Goal: Information Seeking & Learning: Learn about a topic

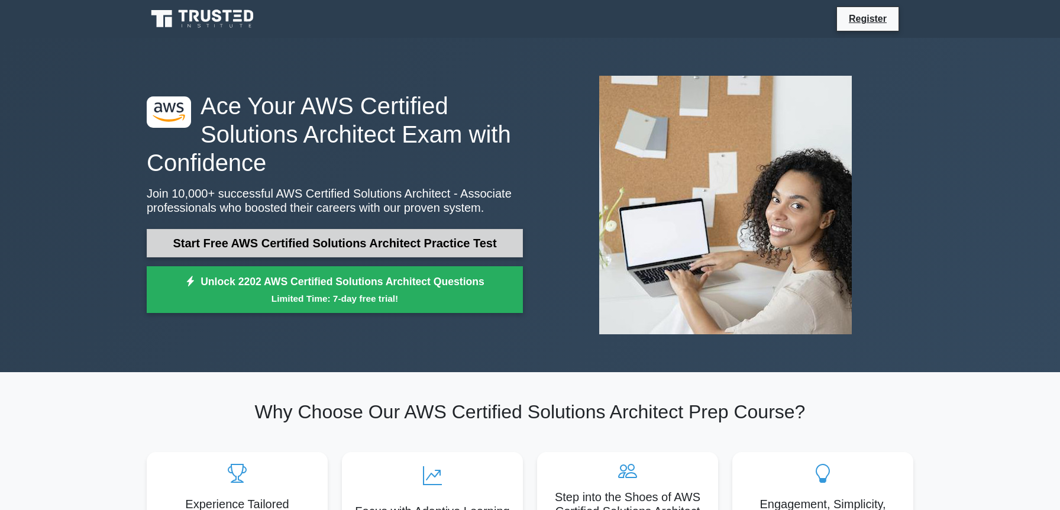
click at [319, 240] on link "Start Free AWS Certified Solutions Architect Practice Test" at bounding box center [335, 243] width 376 height 28
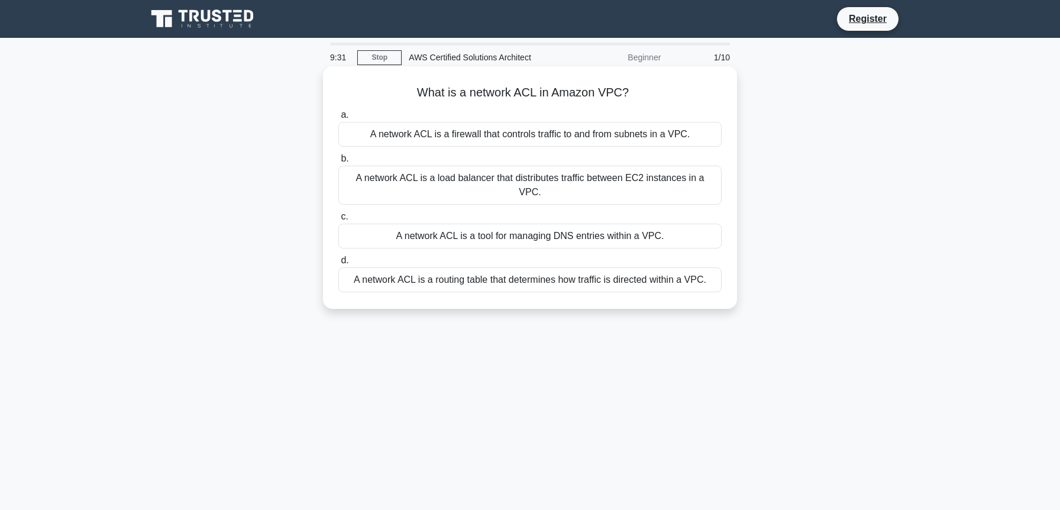
click at [480, 176] on div "A network ACL is a load balancer that distributes traffic between EC2 instances…" at bounding box center [529, 185] width 383 height 39
click at [338, 163] on input "b. A network ACL is a load balancer that distributes traffic between EC2 instan…" at bounding box center [338, 159] width 0 height 8
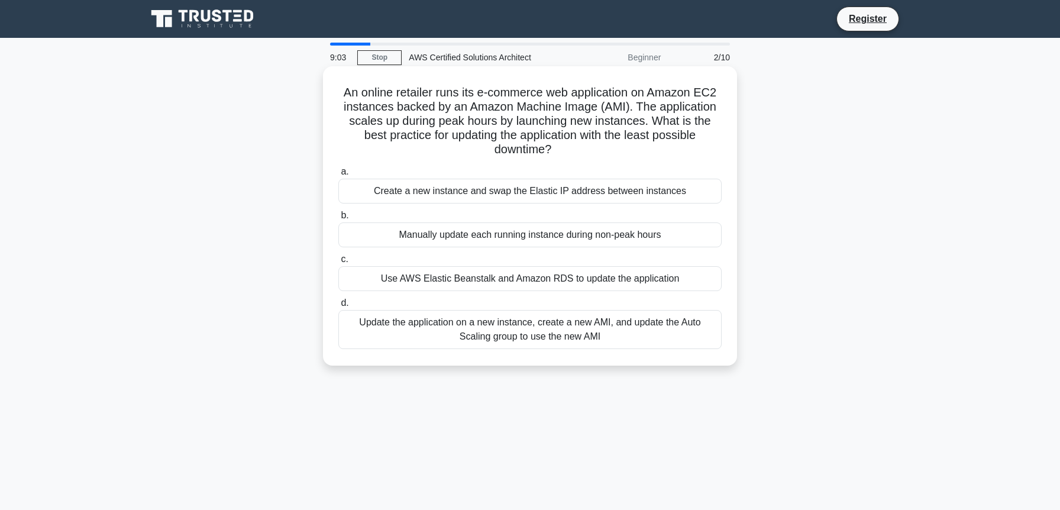
click at [508, 328] on div "Update the application on a new instance, create a new AMI, and update the Auto…" at bounding box center [529, 329] width 383 height 39
click at [338, 307] on input "d. Update the application on a new instance, create a new AMI, and update the A…" at bounding box center [338, 303] width 0 height 8
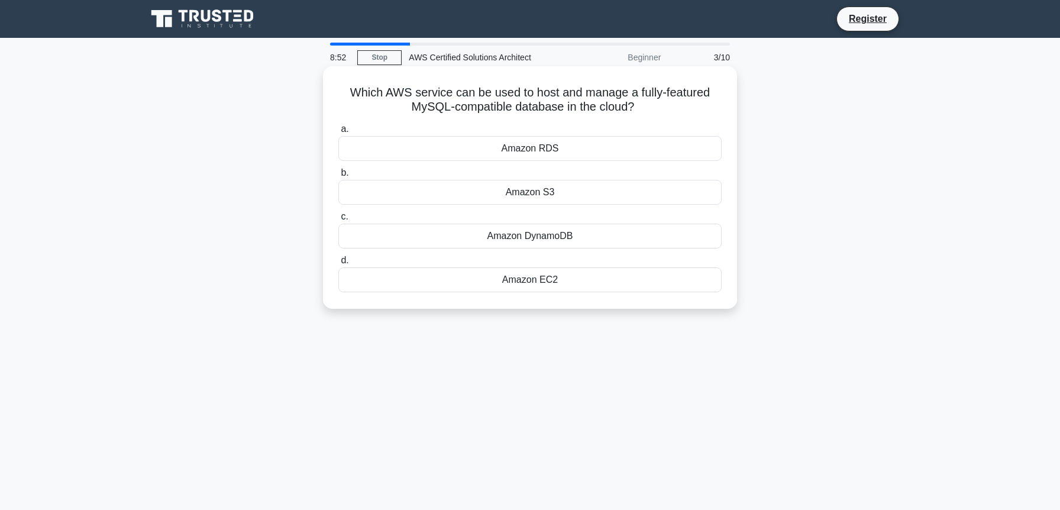
click at [513, 146] on div "Amazon RDS" at bounding box center [529, 148] width 383 height 25
click at [338, 133] on input "a. Amazon RDS" at bounding box center [338, 129] width 0 height 8
click at [520, 277] on div "Amazon DynamoDB" at bounding box center [529, 279] width 383 height 25
click at [338, 264] on input "d. Amazon DynamoDB" at bounding box center [338, 261] width 0 height 8
click at [506, 147] on div "AWS Data Pipeline" at bounding box center [529, 148] width 383 height 25
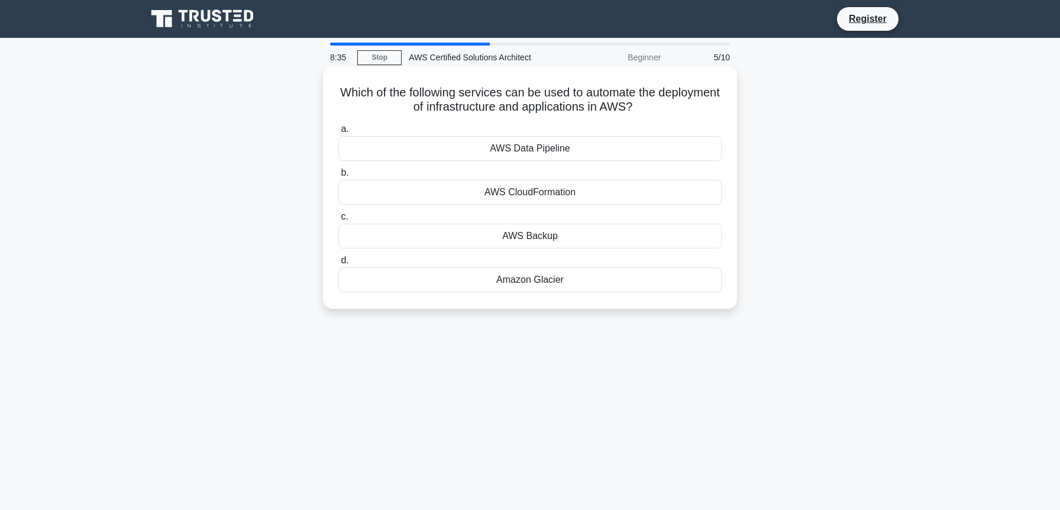
click at [338, 133] on input "a. AWS Data Pipeline" at bounding box center [338, 129] width 0 height 8
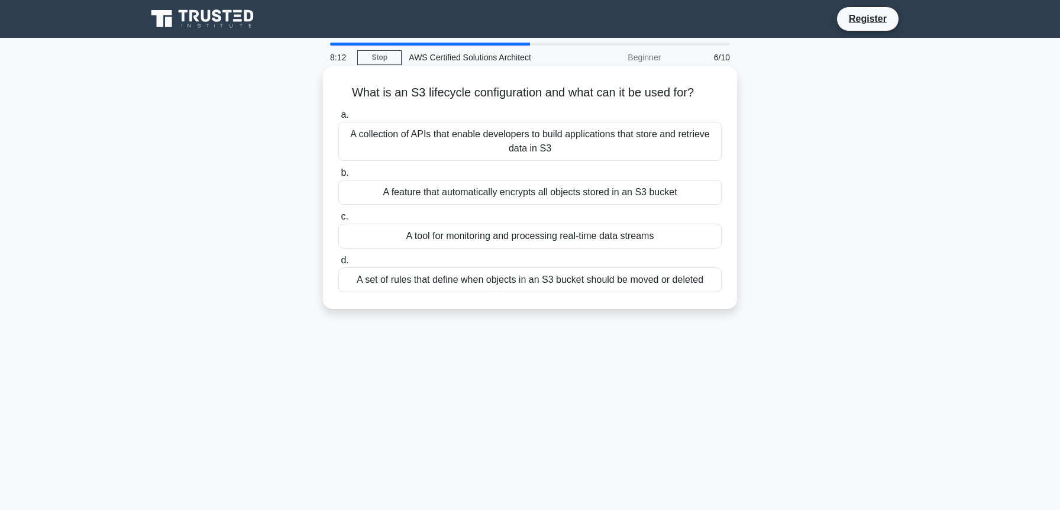
click at [489, 143] on div "A collection of APIs that enable developers to build applications that store an…" at bounding box center [529, 141] width 383 height 39
click at [338, 119] on input "a. A collection of APIs that enable developers to build applications that store…" at bounding box center [338, 115] width 0 height 8
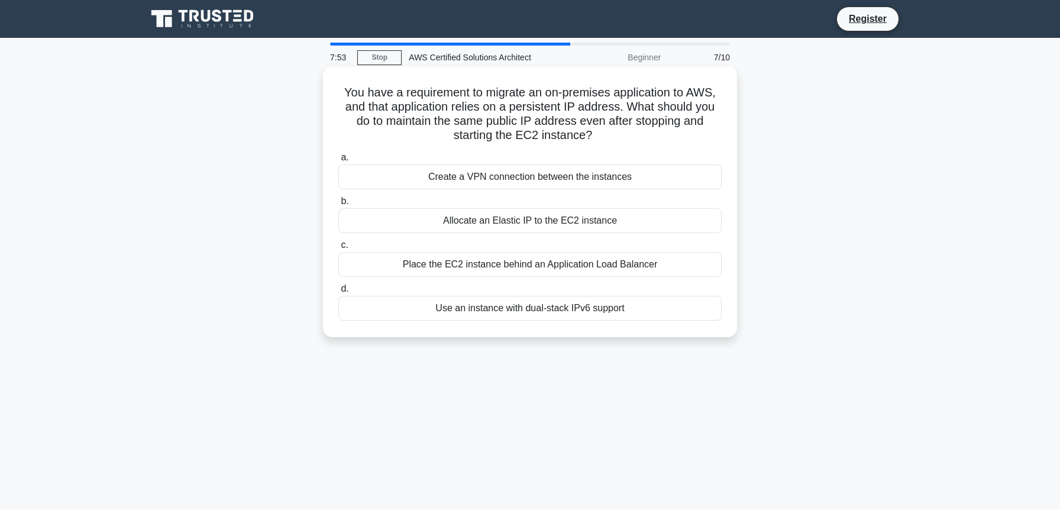
click at [501, 221] on div "Allocate an Elastic IP to the EC2 instance" at bounding box center [529, 220] width 383 height 25
click at [338, 205] on input "b. Allocate an Elastic IP to the EC2 instance" at bounding box center [338, 201] width 0 height 8
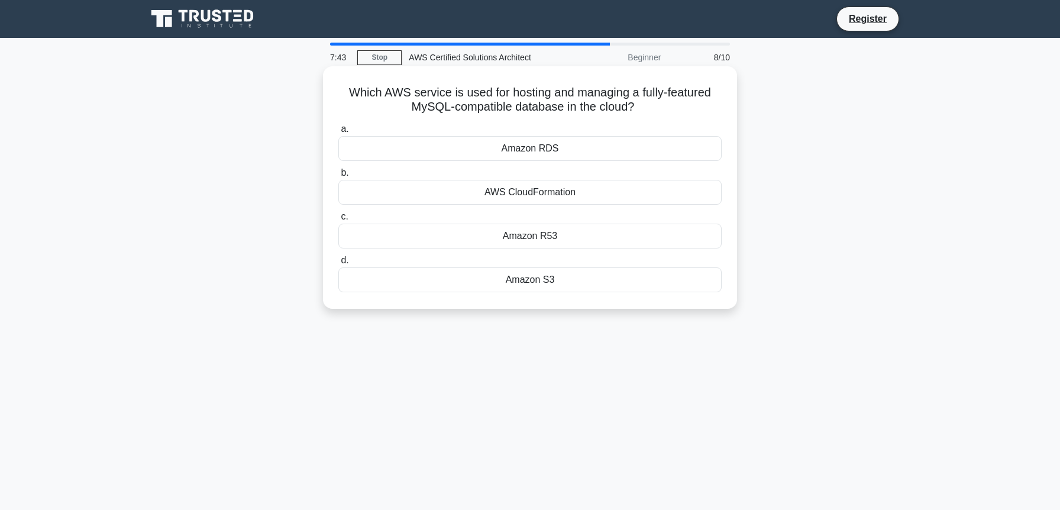
click at [496, 154] on div "Amazon RDS" at bounding box center [529, 148] width 383 height 25
click at [338, 133] on input "a. Amazon RDS" at bounding box center [338, 129] width 0 height 8
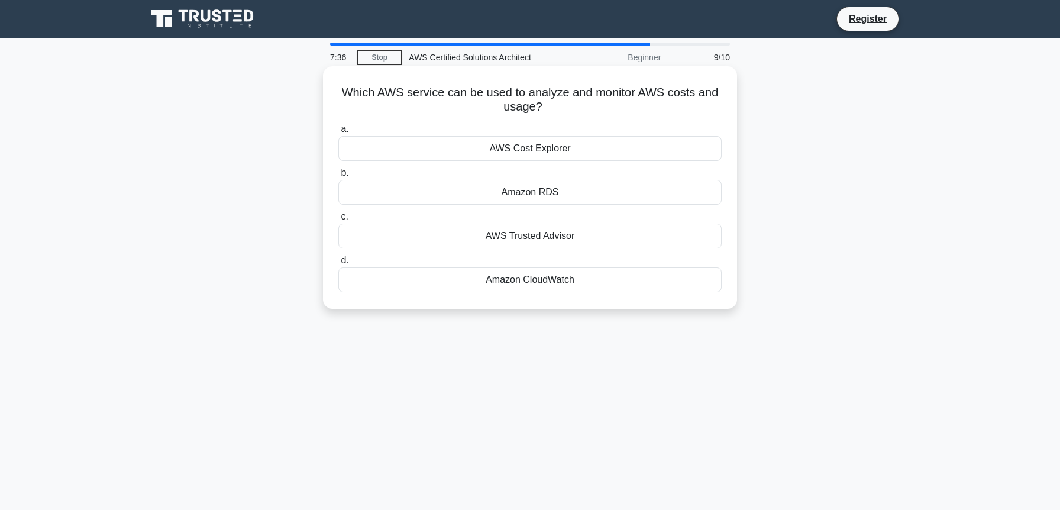
click at [494, 149] on div "AWS Cost Explorer" at bounding box center [529, 148] width 383 height 25
click at [338, 133] on input "a. AWS Cost Explorer" at bounding box center [338, 129] width 0 height 8
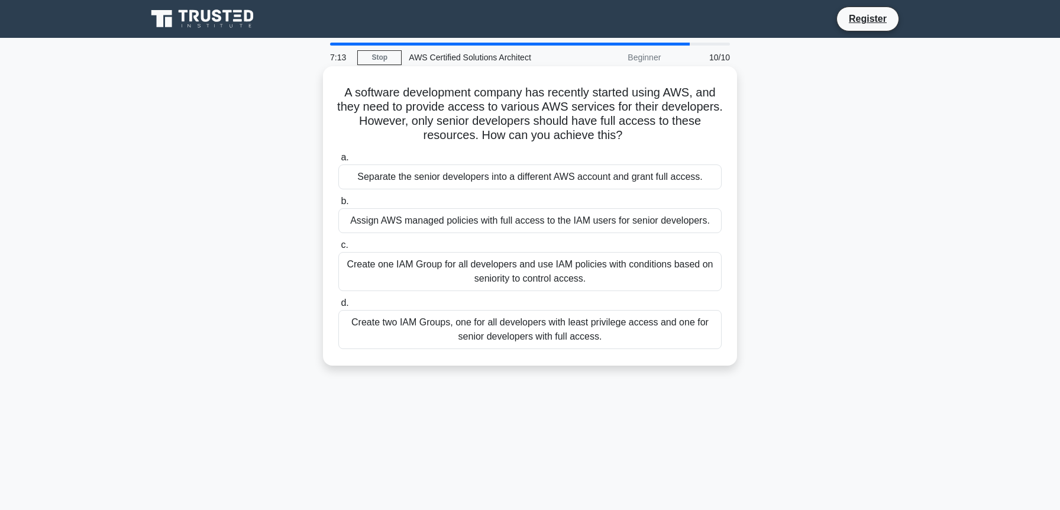
click at [444, 325] on div "Create two IAM Groups, one for all developers with least privilege access and o…" at bounding box center [529, 329] width 383 height 39
click at [338, 307] on input "d. Create two IAM Groups, one for all developers with least privilege access an…" at bounding box center [338, 303] width 0 height 8
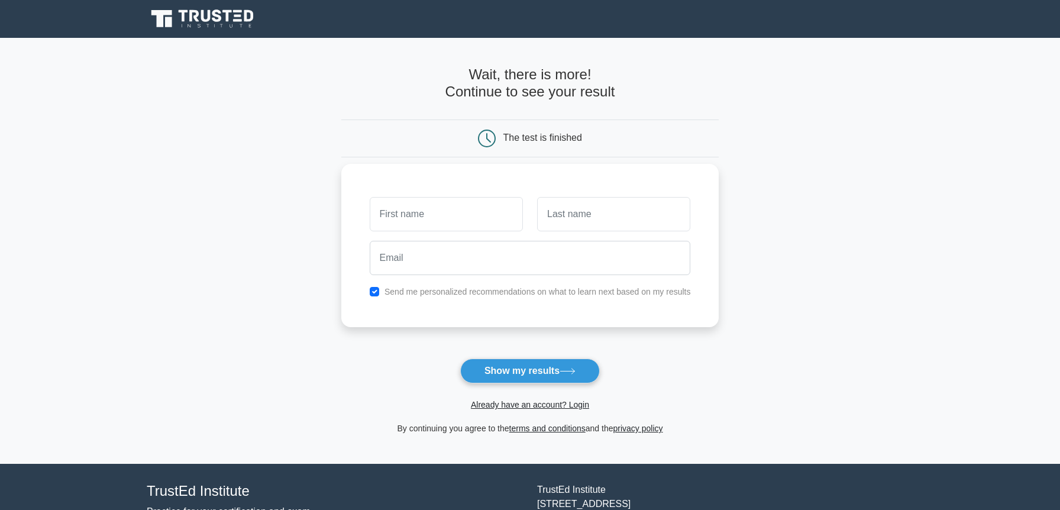
click at [477, 216] on input "text" at bounding box center [446, 214] width 153 height 34
type input "[PERSON_NAME]"
click at [567, 218] on input "text" at bounding box center [613, 214] width 153 height 34
type input "Rafay"
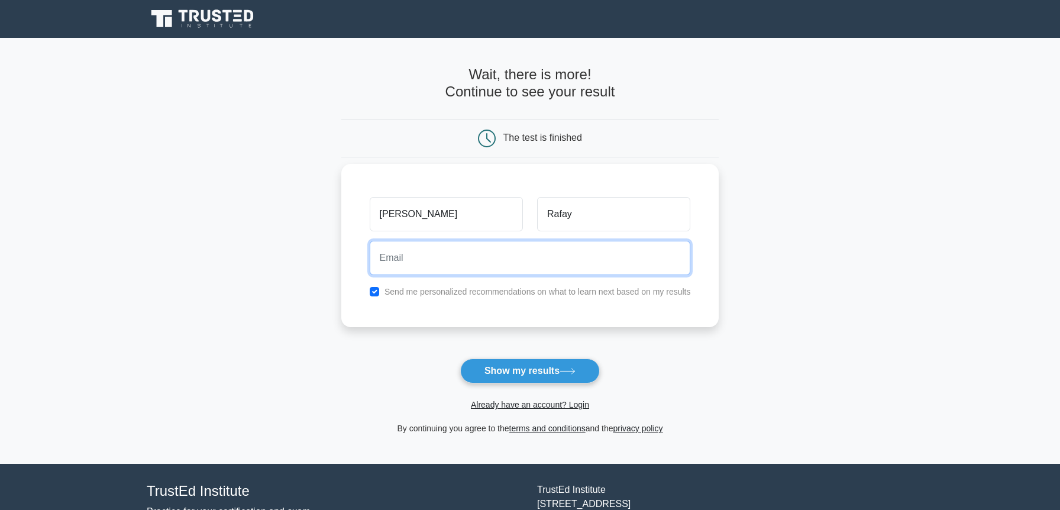
click at [555, 258] on input "email" at bounding box center [530, 258] width 321 height 34
type input "[EMAIL_ADDRESS][DOMAIN_NAME]"
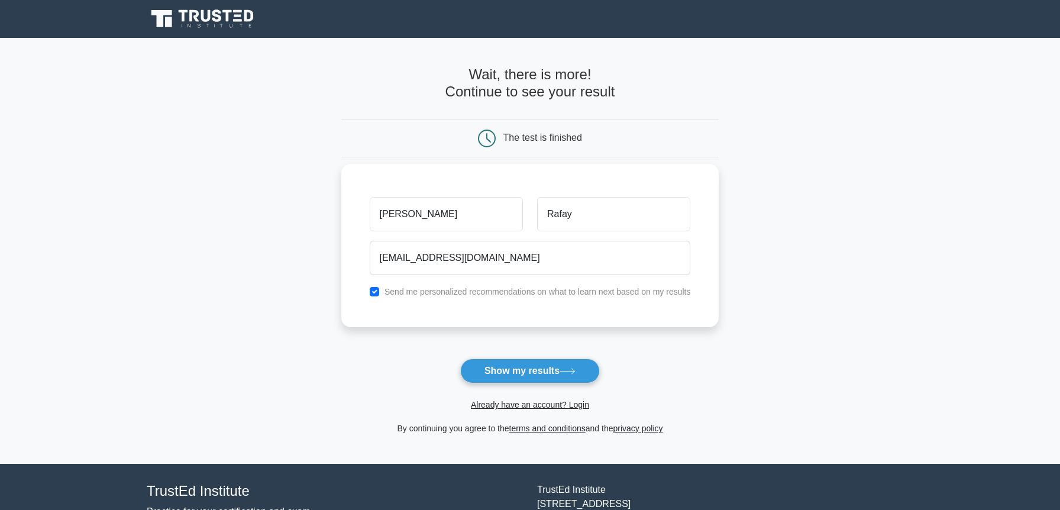
click at [529, 293] on label "Send me personalized recommendations on what to learn next based on my results" at bounding box center [537, 291] width 306 height 9
click at [491, 375] on button "Show my results" at bounding box center [530, 370] width 140 height 25
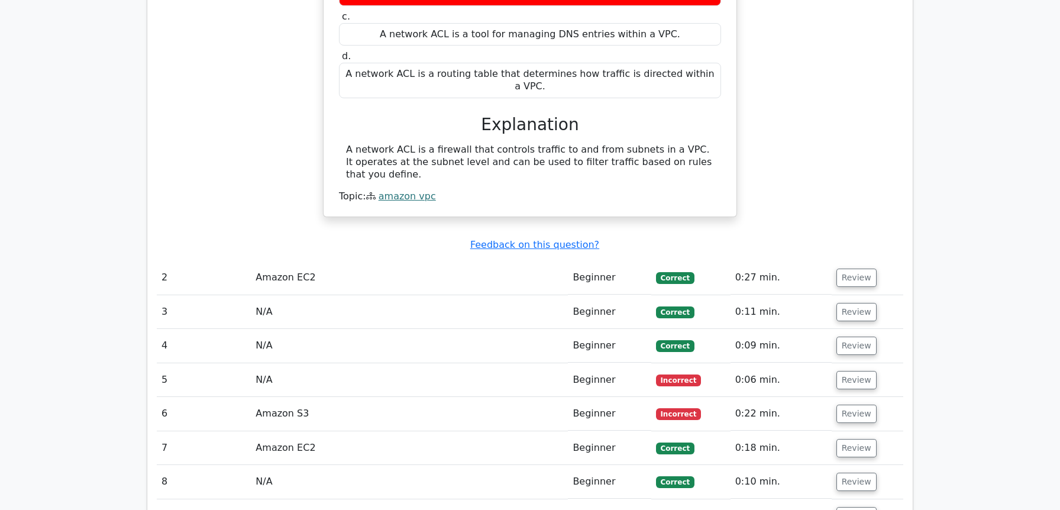
scroll to position [1103, 0]
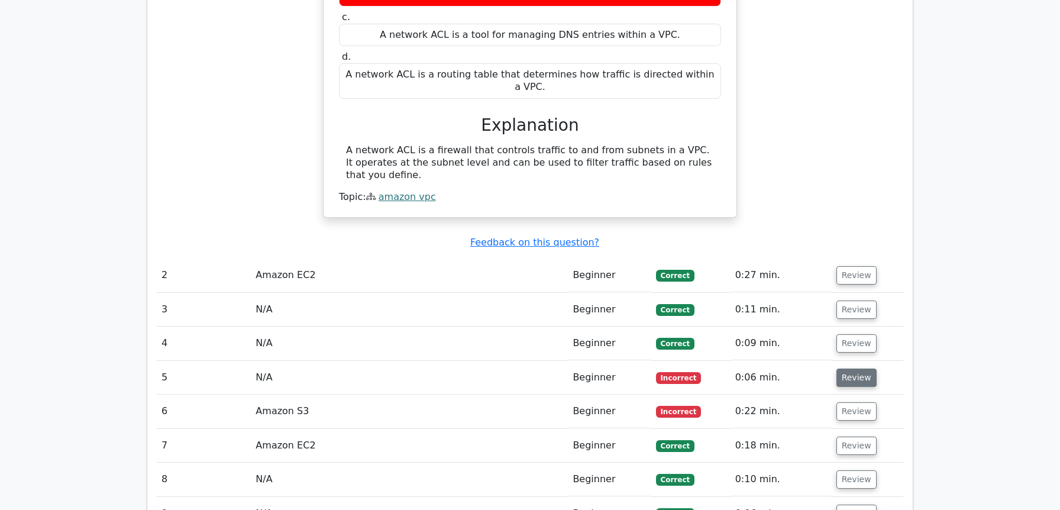
click at [860, 368] on button "Review" at bounding box center [856, 377] width 40 height 18
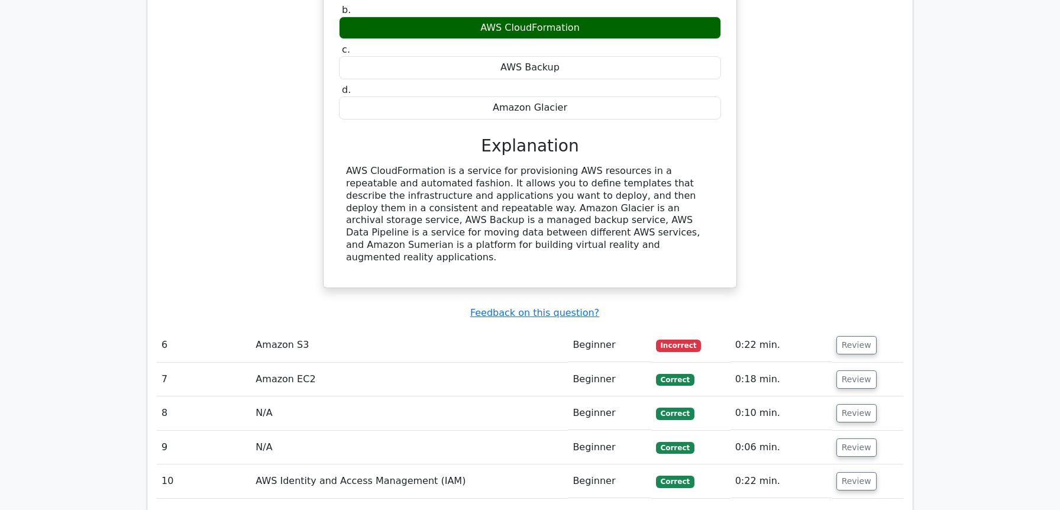
scroll to position [1653, 0]
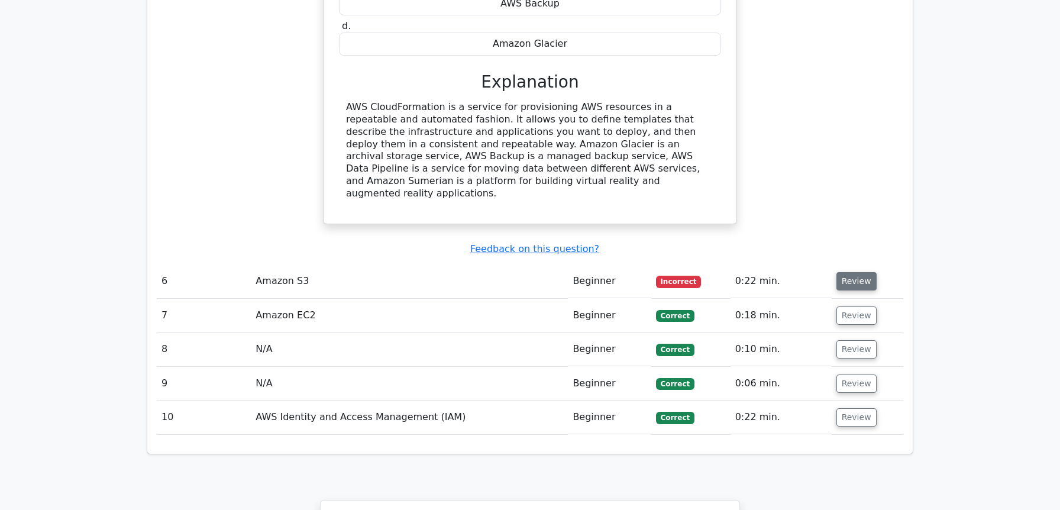
click at [847, 272] on button "Review" at bounding box center [856, 281] width 40 height 18
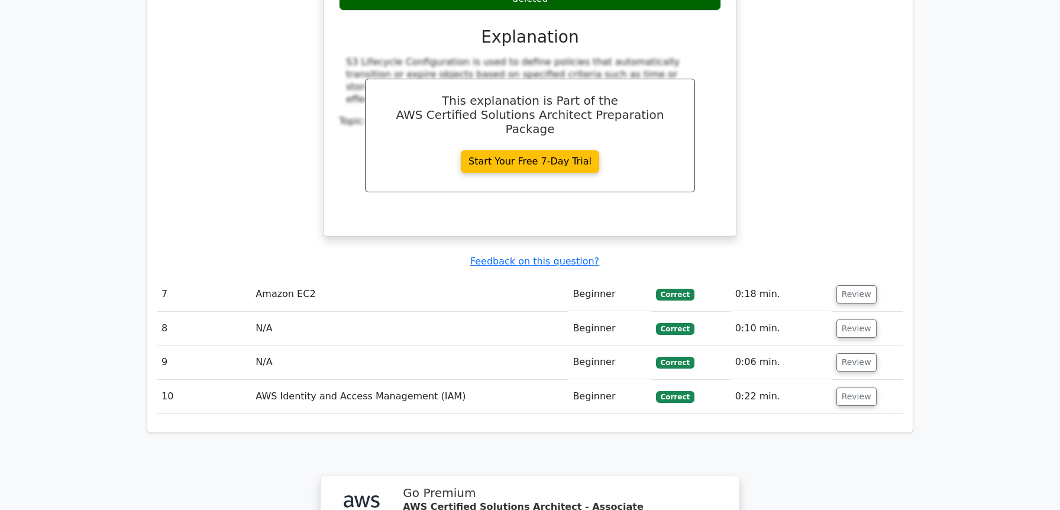
scroll to position [2570, 0]
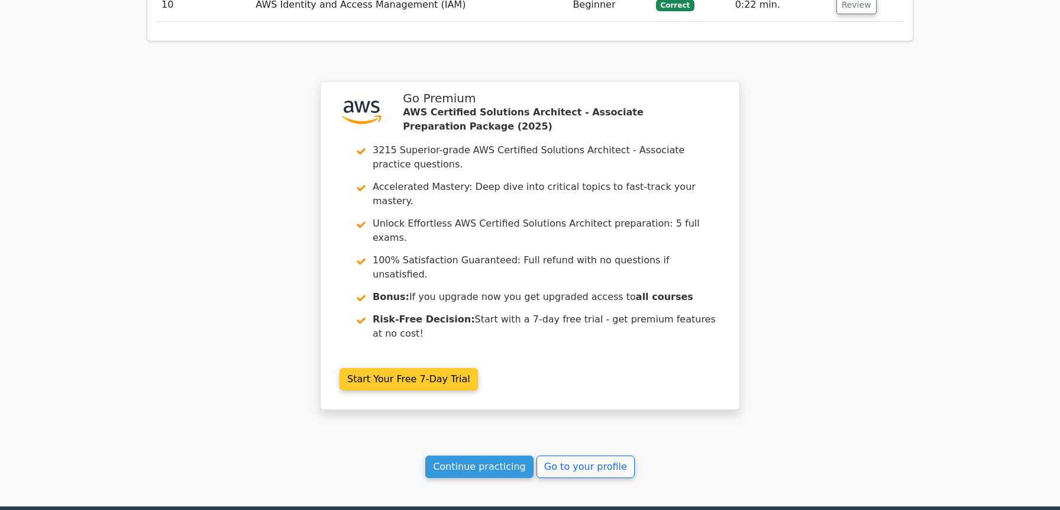
drag, startPoint x: 407, startPoint y: 19, endPoint x: 498, endPoint y: 13, distance: 91.2
